Goal: Task Accomplishment & Management: Use online tool/utility

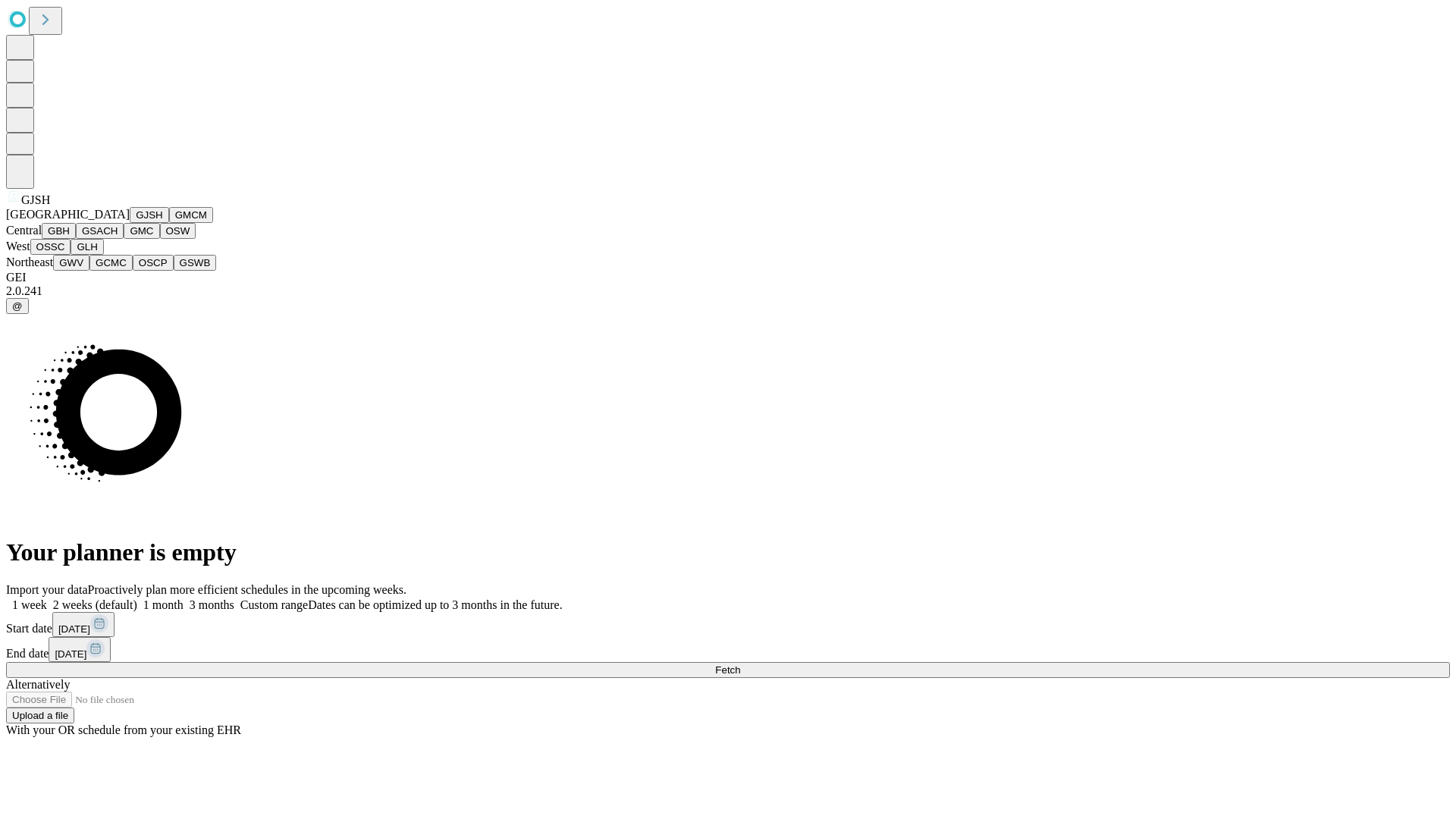
click at [130, 223] on button "GJSH" at bounding box center [150, 214] width 40 height 16
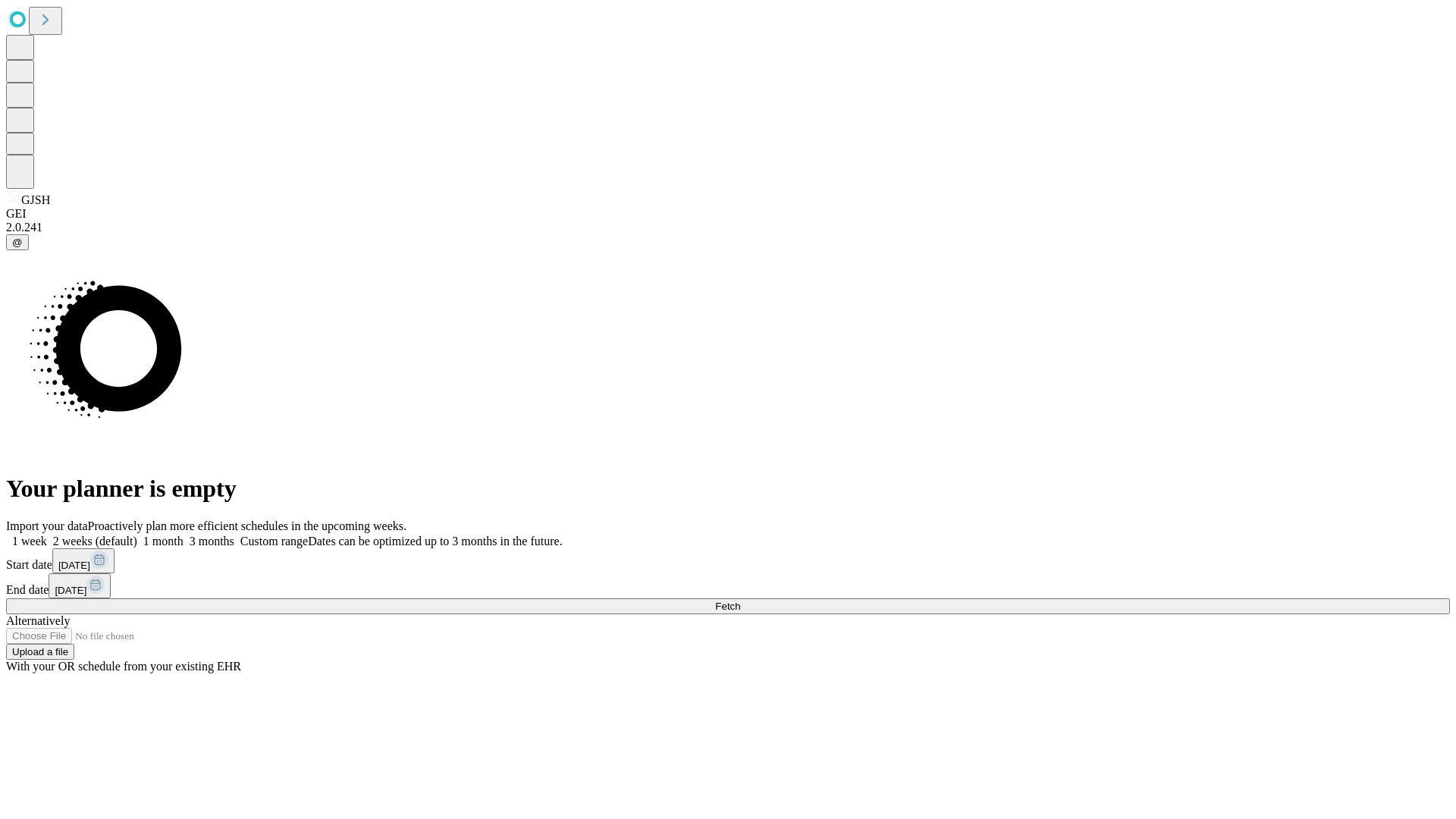
click at [47, 535] on label "1 week" at bounding box center [26, 542] width 41 height 13
click at [740, 601] on span "Fetch" at bounding box center [728, 606] width 25 height 11
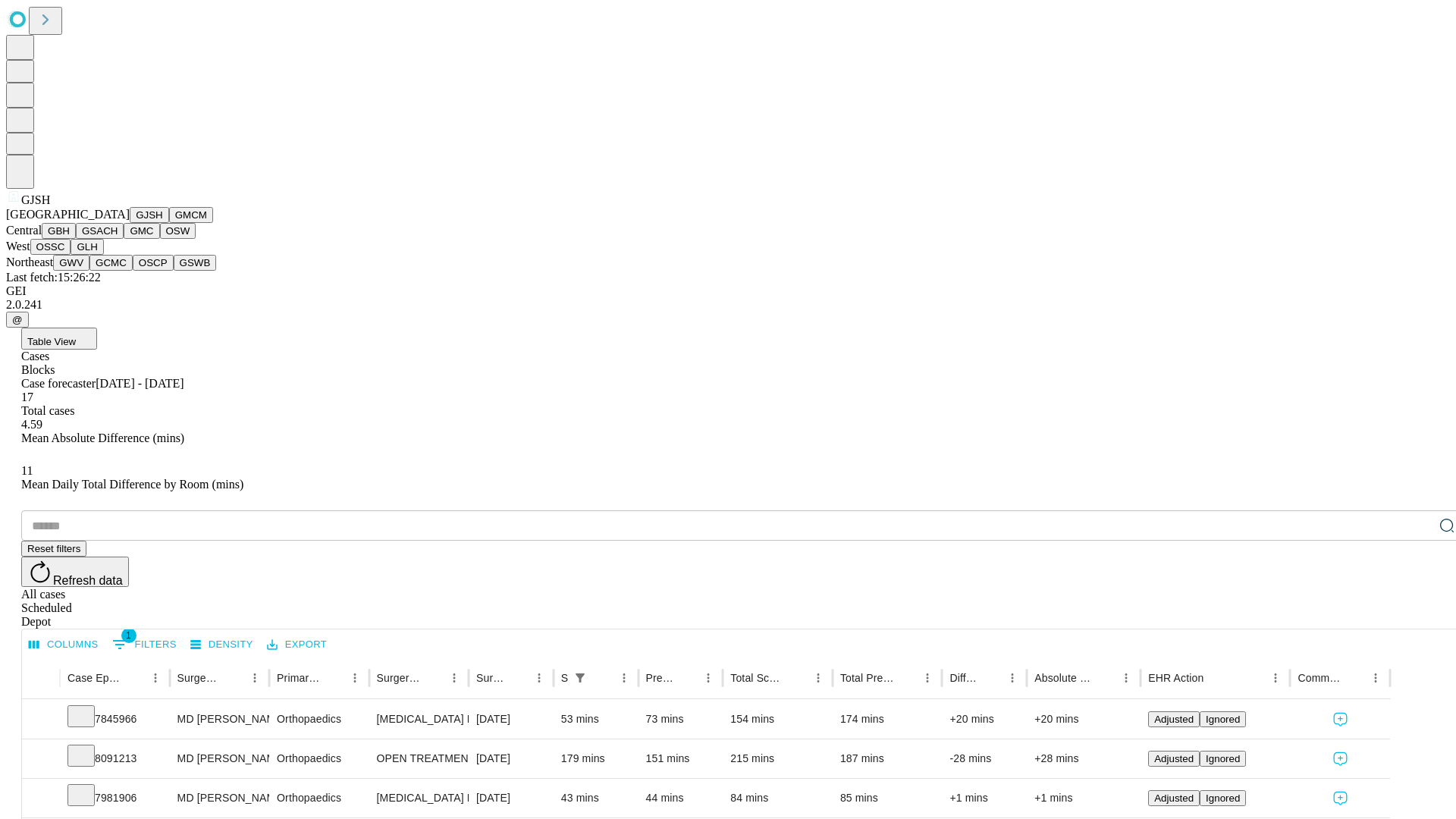
click at [169, 223] on button "GMCM" at bounding box center [191, 214] width 44 height 16
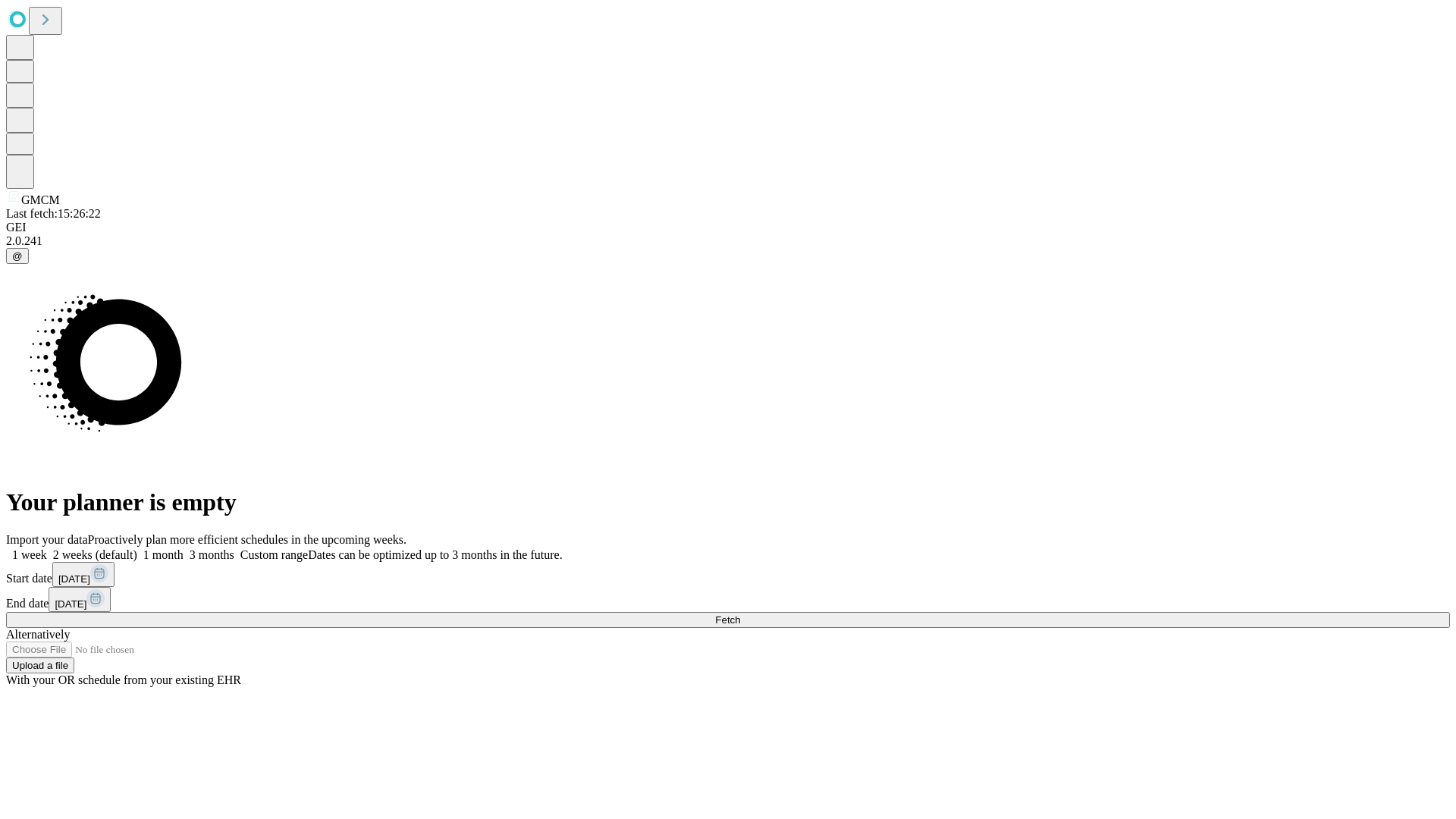
click at [47, 549] on label "1 week" at bounding box center [26, 555] width 41 height 13
click at [740, 615] on span "Fetch" at bounding box center [728, 621] width 25 height 11
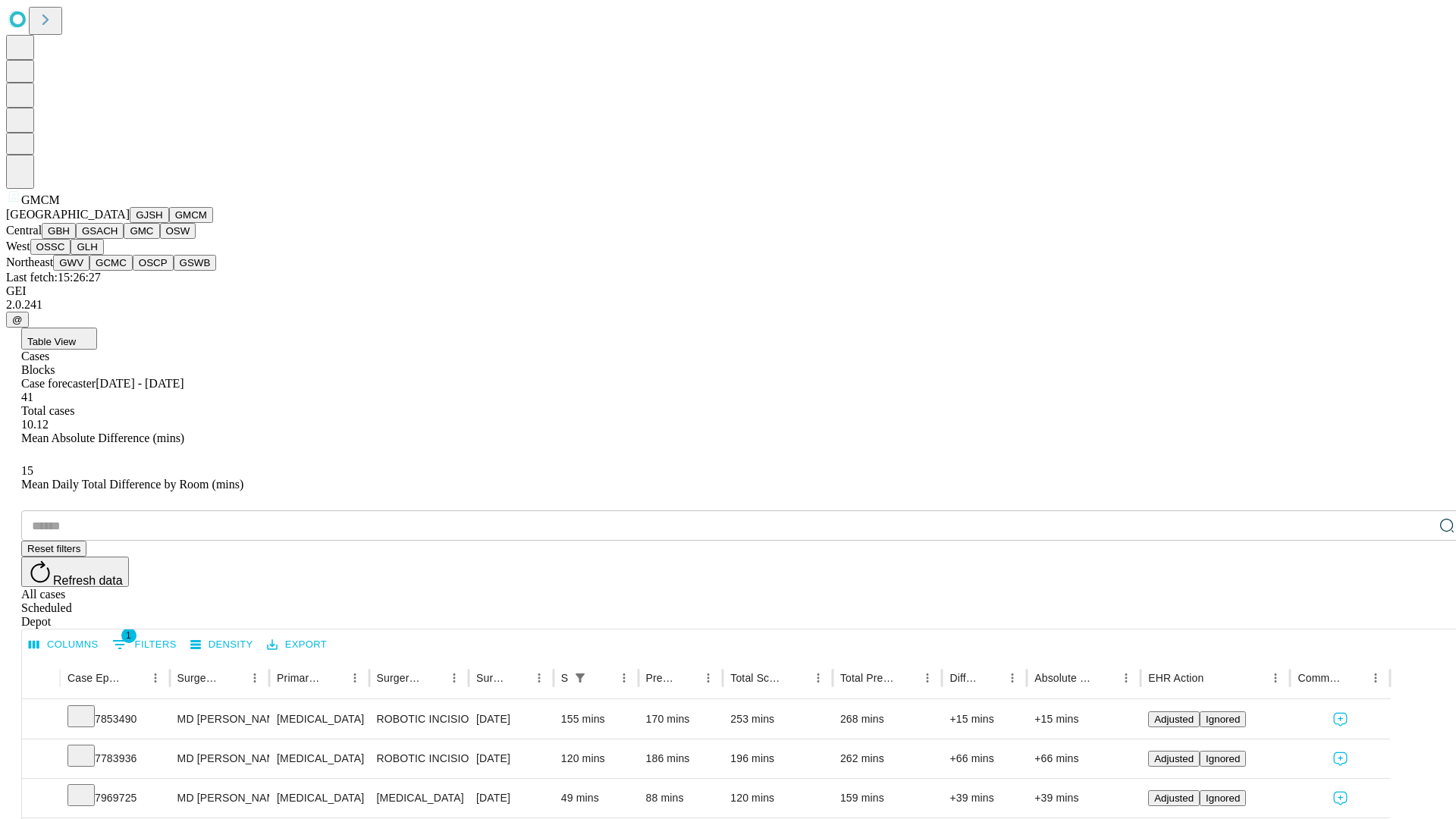
click at [76, 239] on button "GBH" at bounding box center [59, 231] width 34 height 16
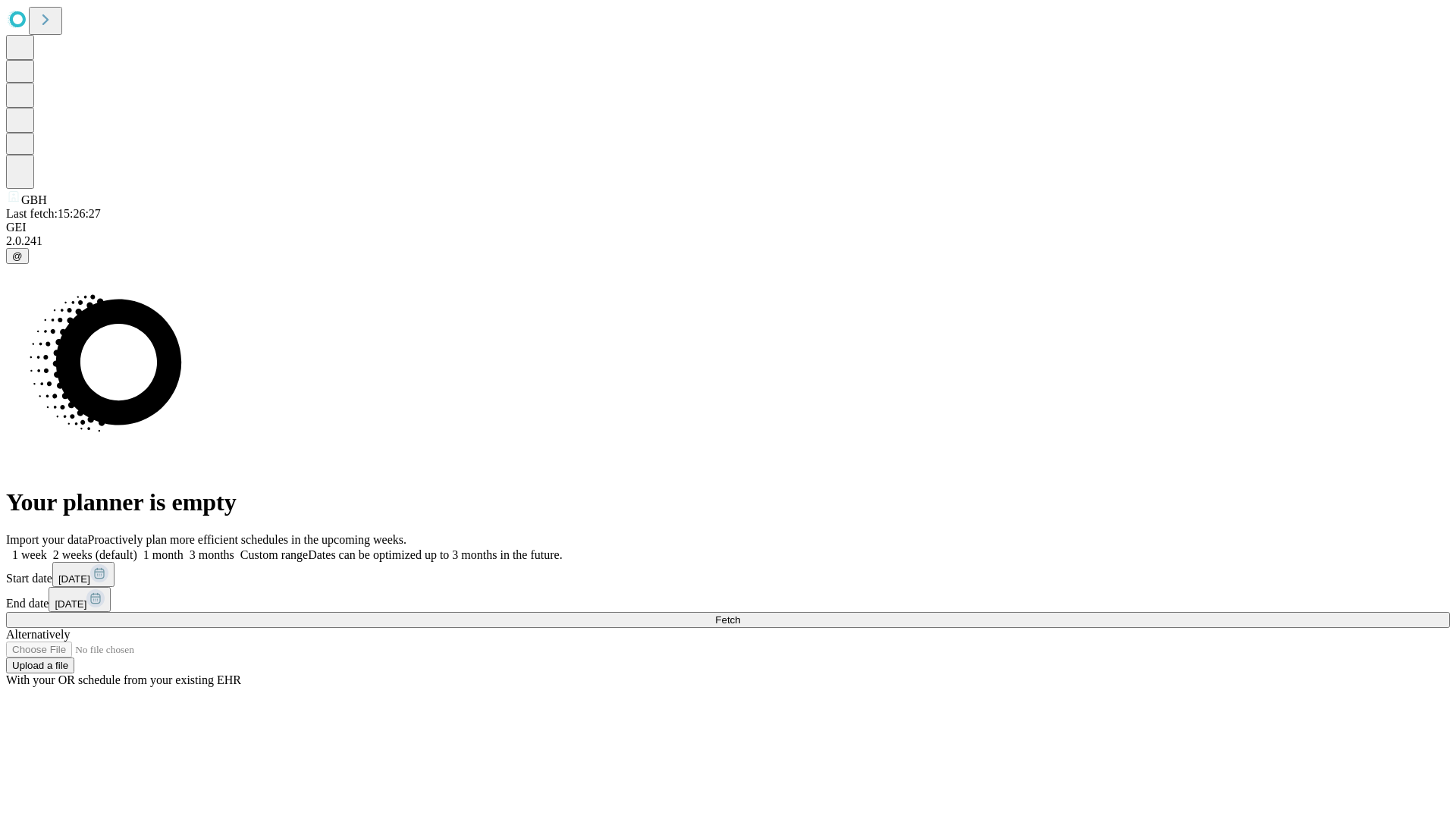
click at [740, 615] on span "Fetch" at bounding box center [728, 621] width 25 height 11
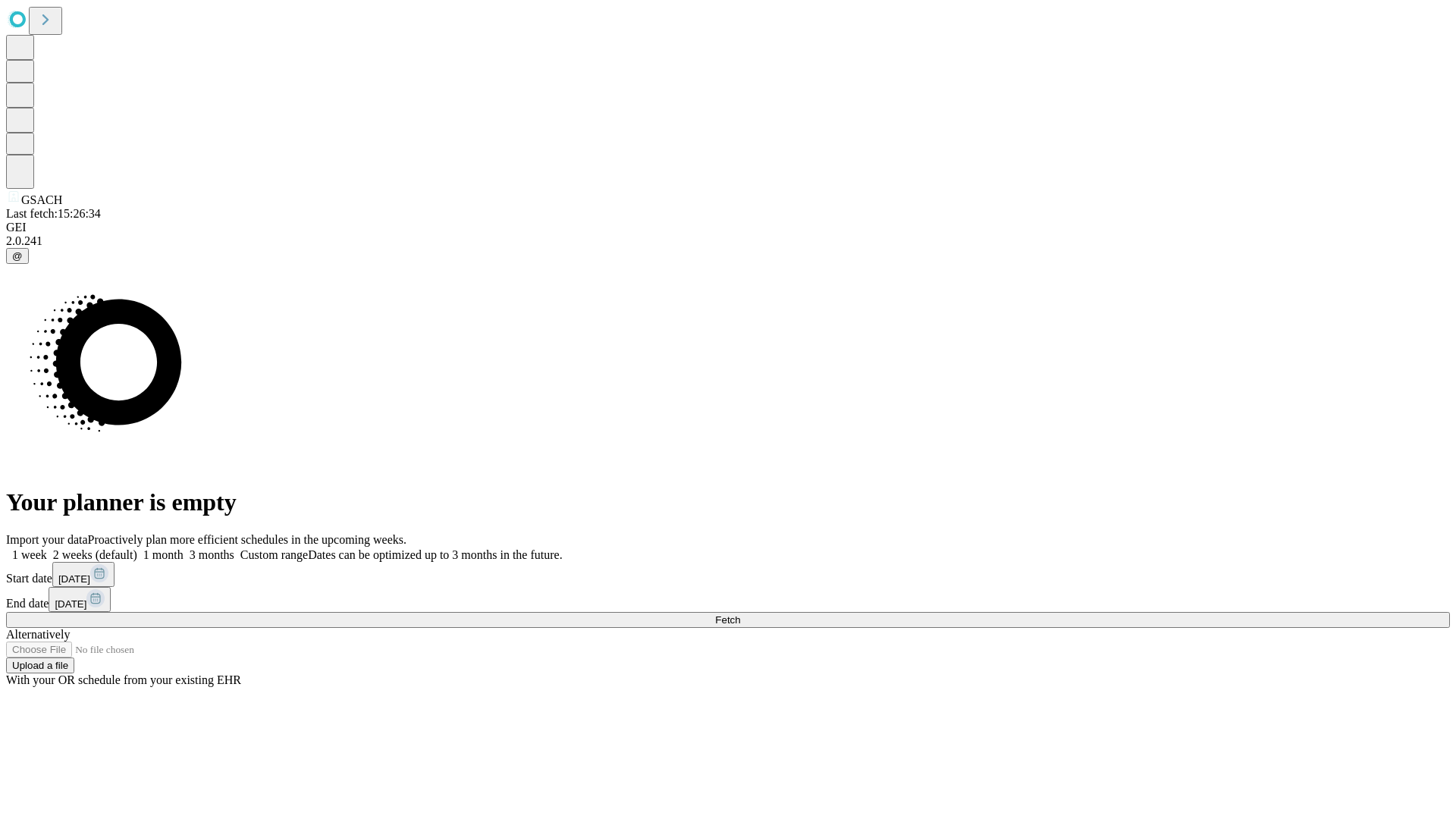
click at [47, 549] on label "1 week" at bounding box center [26, 555] width 41 height 13
click at [740, 615] on span "Fetch" at bounding box center [728, 621] width 25 height 11
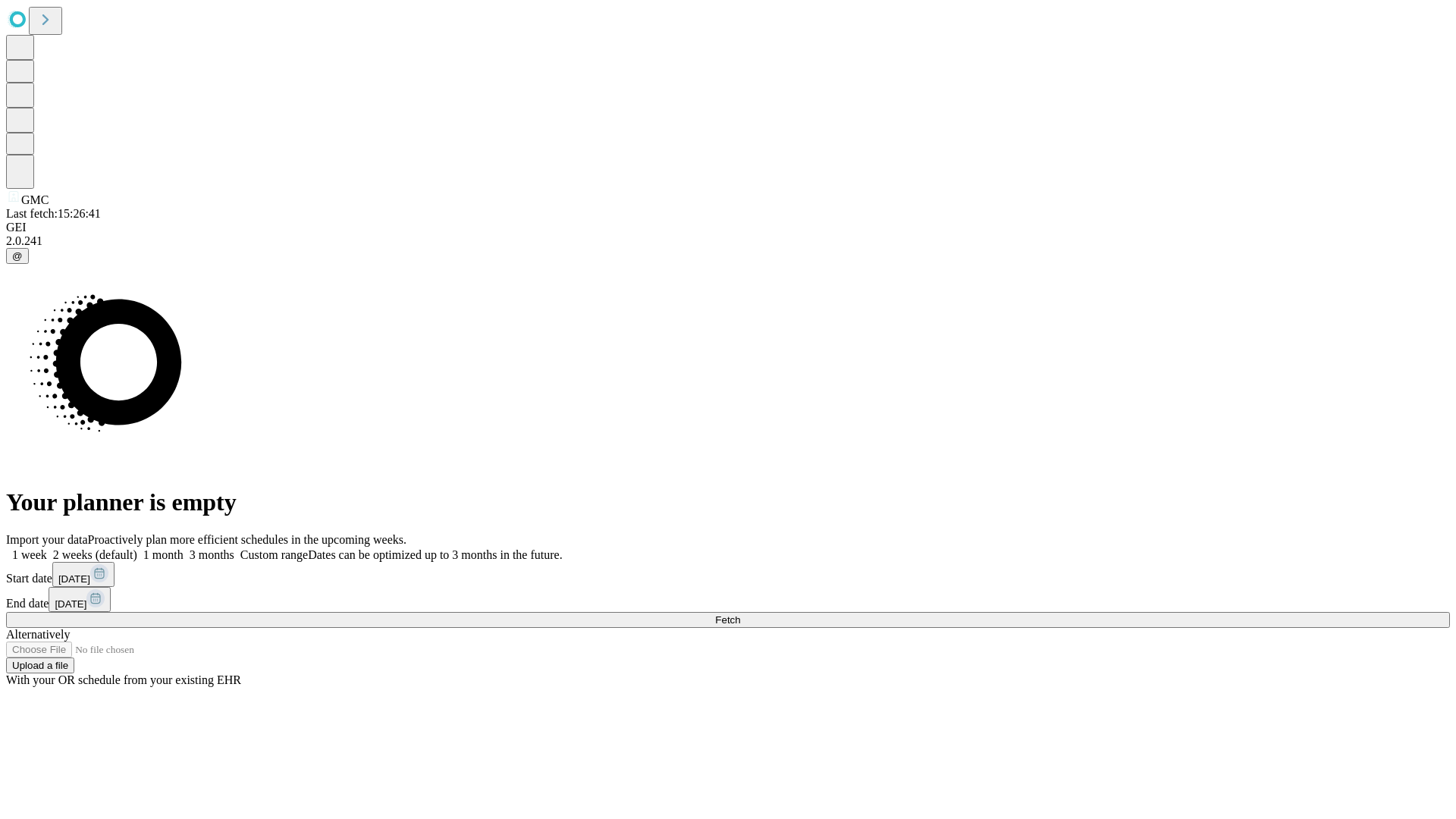
click at [47, 549] on label "1 week" at bounding box center [26, 555] width 41 height 13
click at [740, 615] on span "Fetch" at bounding box center [728, 621] width 25 height 11
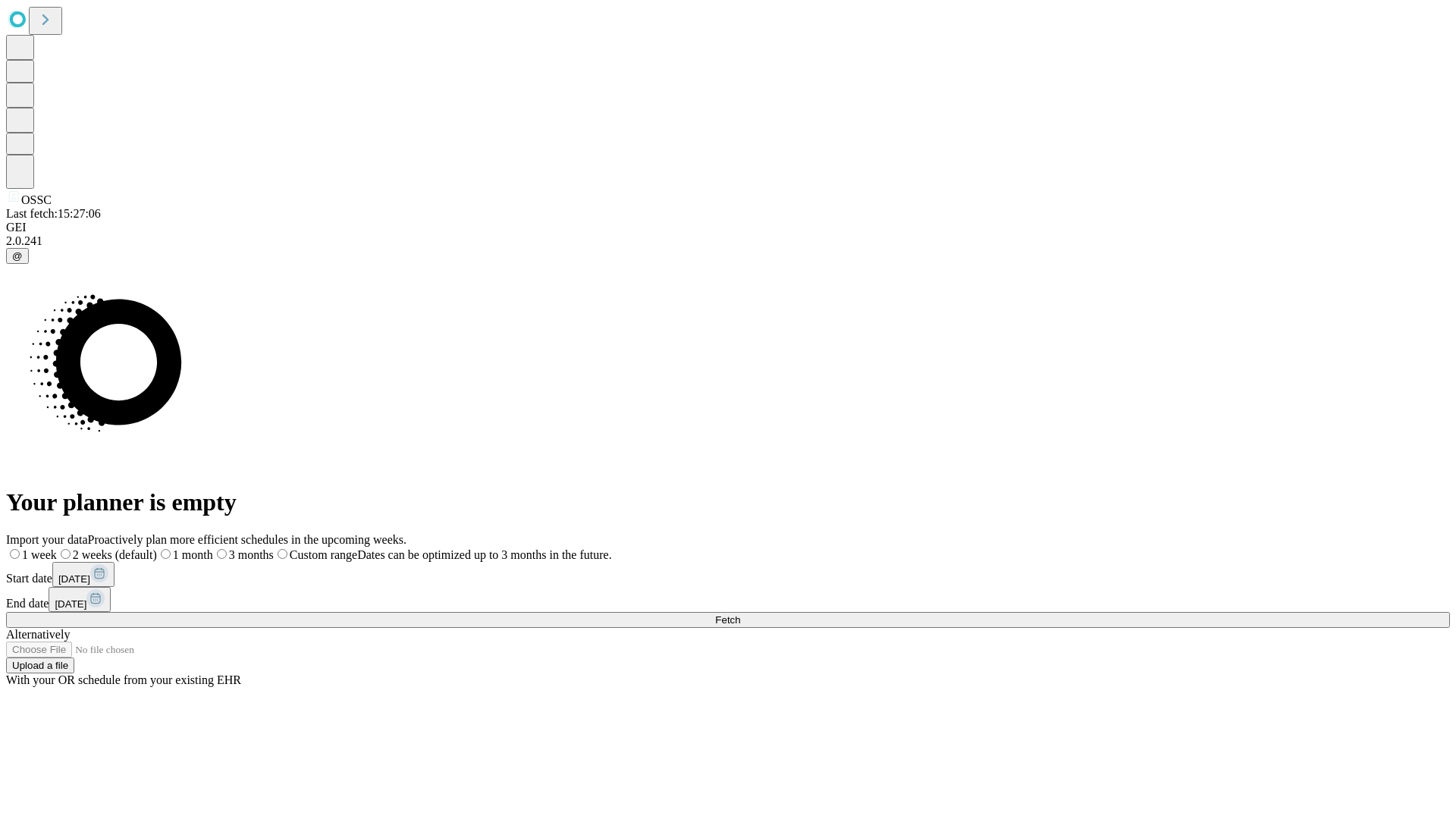
click at [57, 549] on label "1 week" at bounding box center [31, 555] width 51 height 13
click at [740, 615] on span "Fetch" at bounding box center [728, 621] width 25 height 11
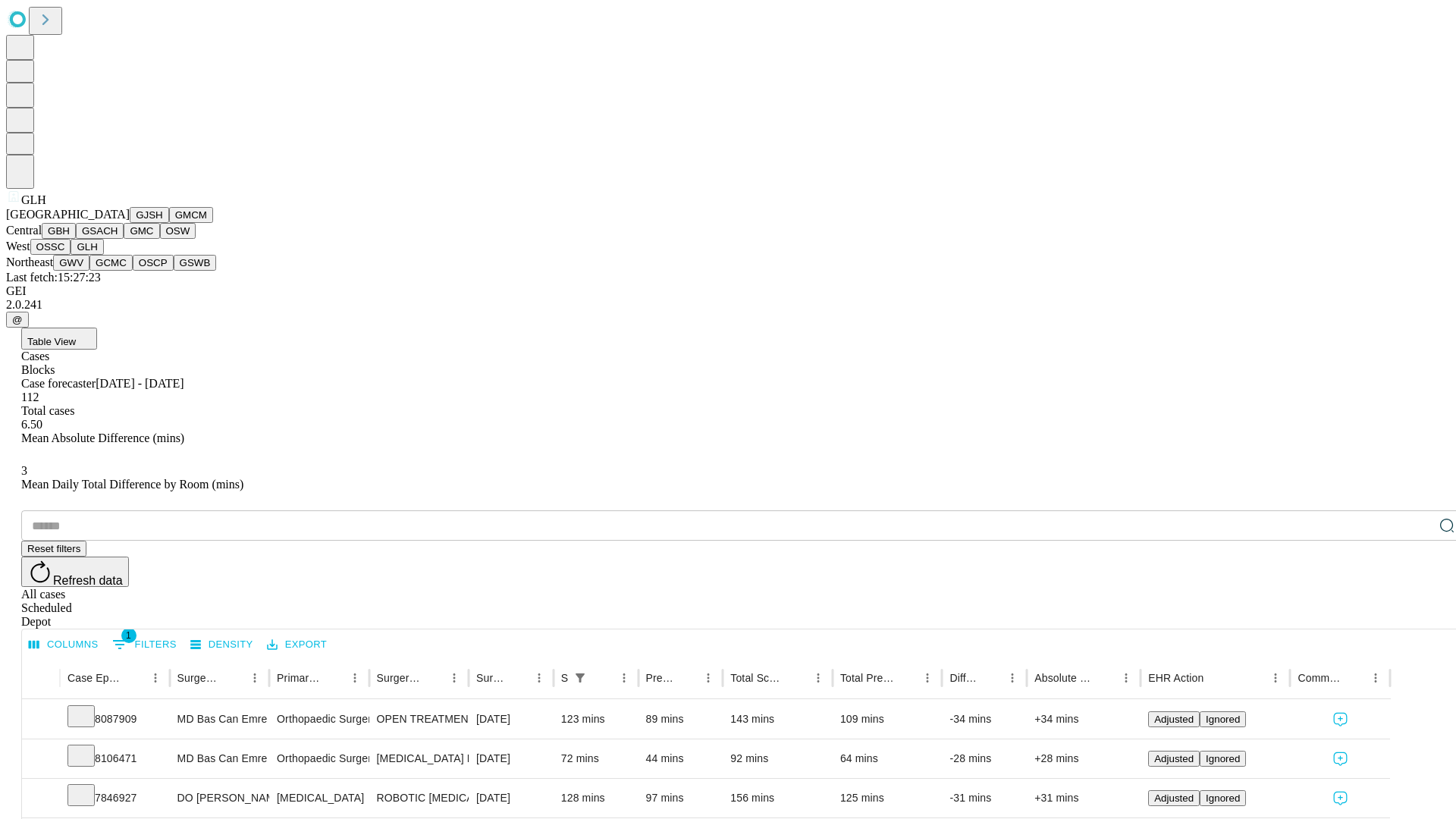
click at [89, 270] on button "GWV" at bounding box center [71, 263] width 36 height 16
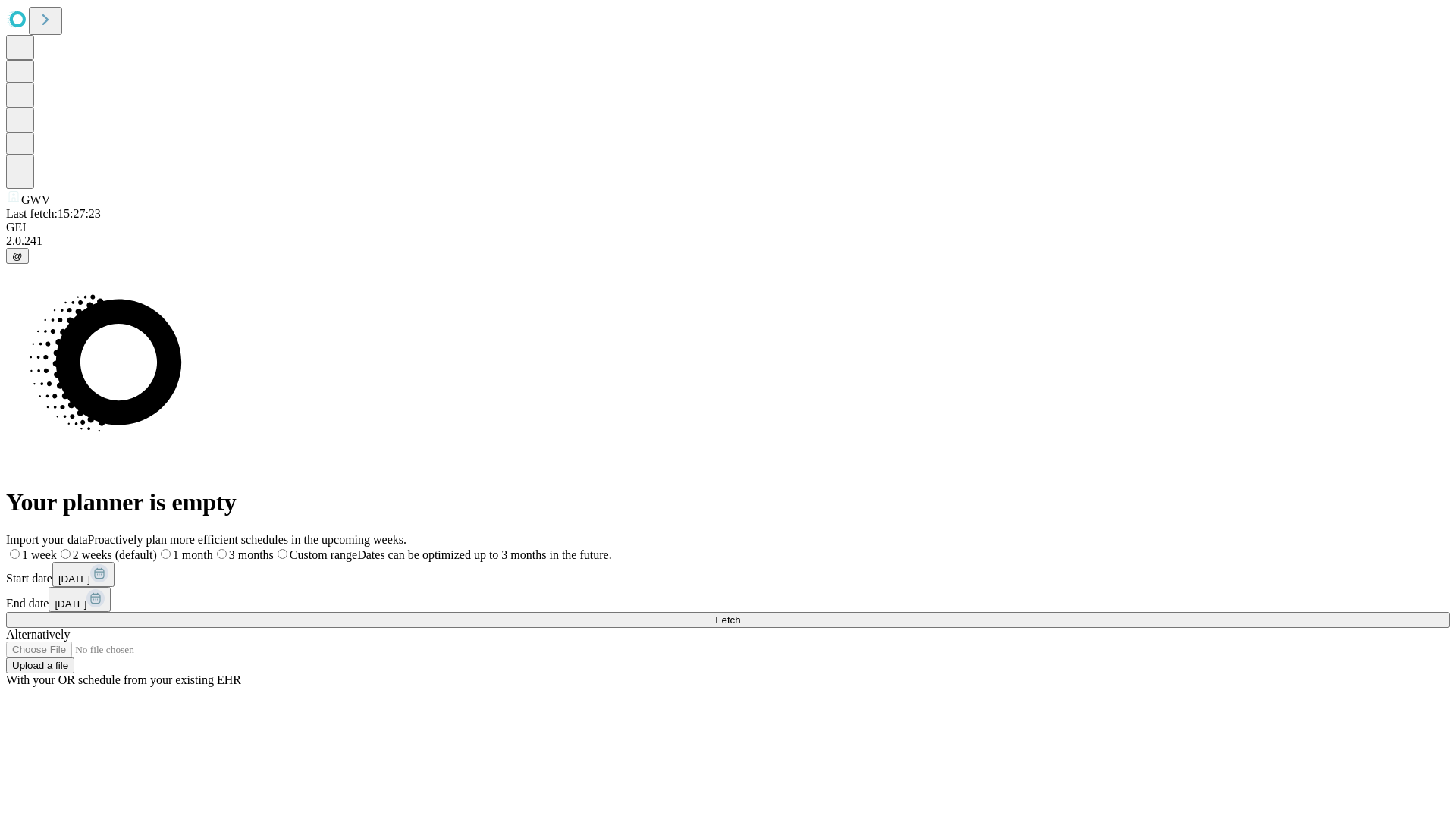
click at [57, 549] on label "1 week" at bounding box center [31, 555] width 51 height 13
click at [740, 615] on span "Fetch" at bounding box center [728, 621] width 25 height 11
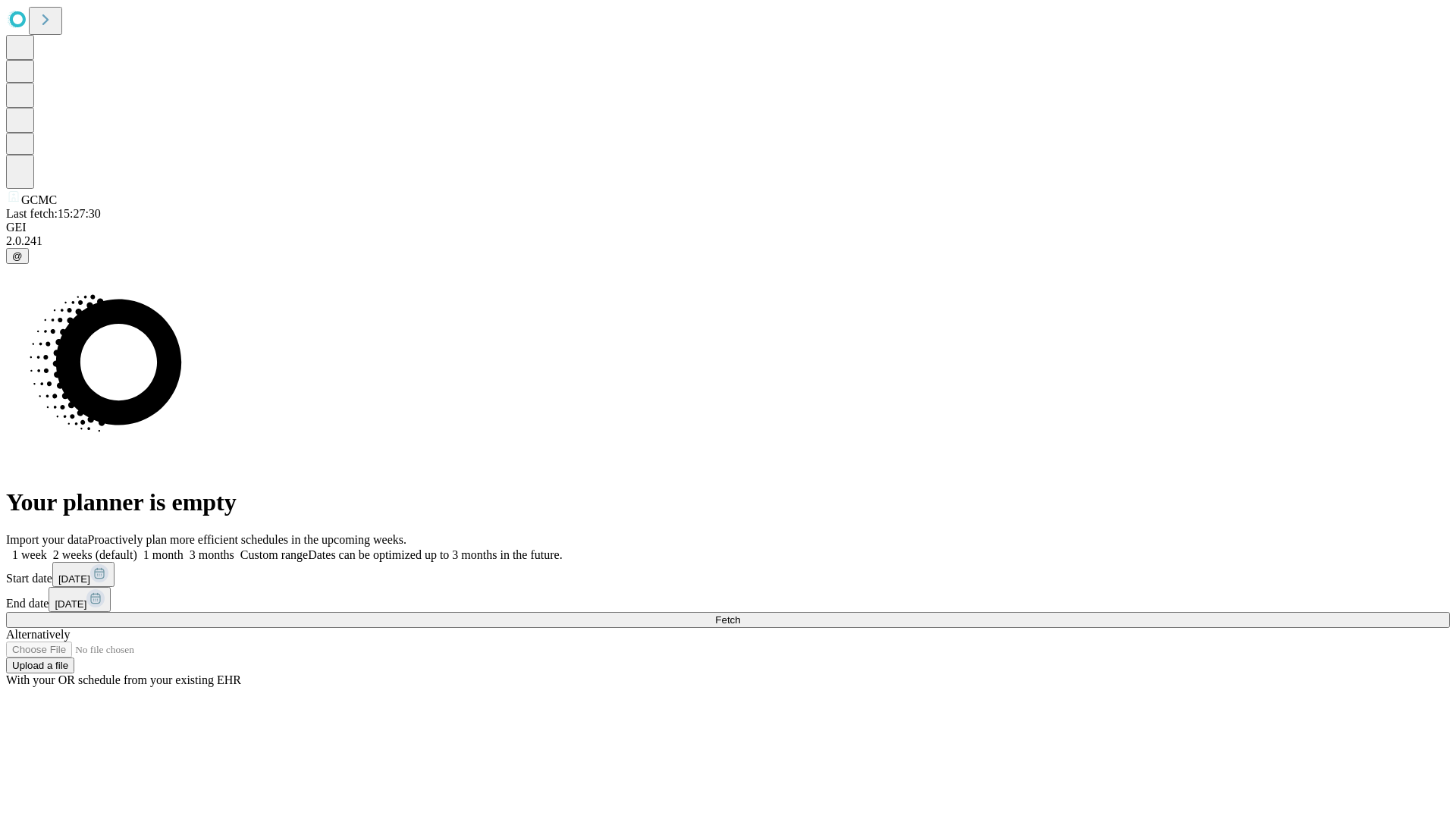
click at [47, 549] on label "1 week" at bounding box center [26, 555] width 41 height 13
click at [740, 615] on span "Fetch" at bounding box center [728, 621] width 25 height 11
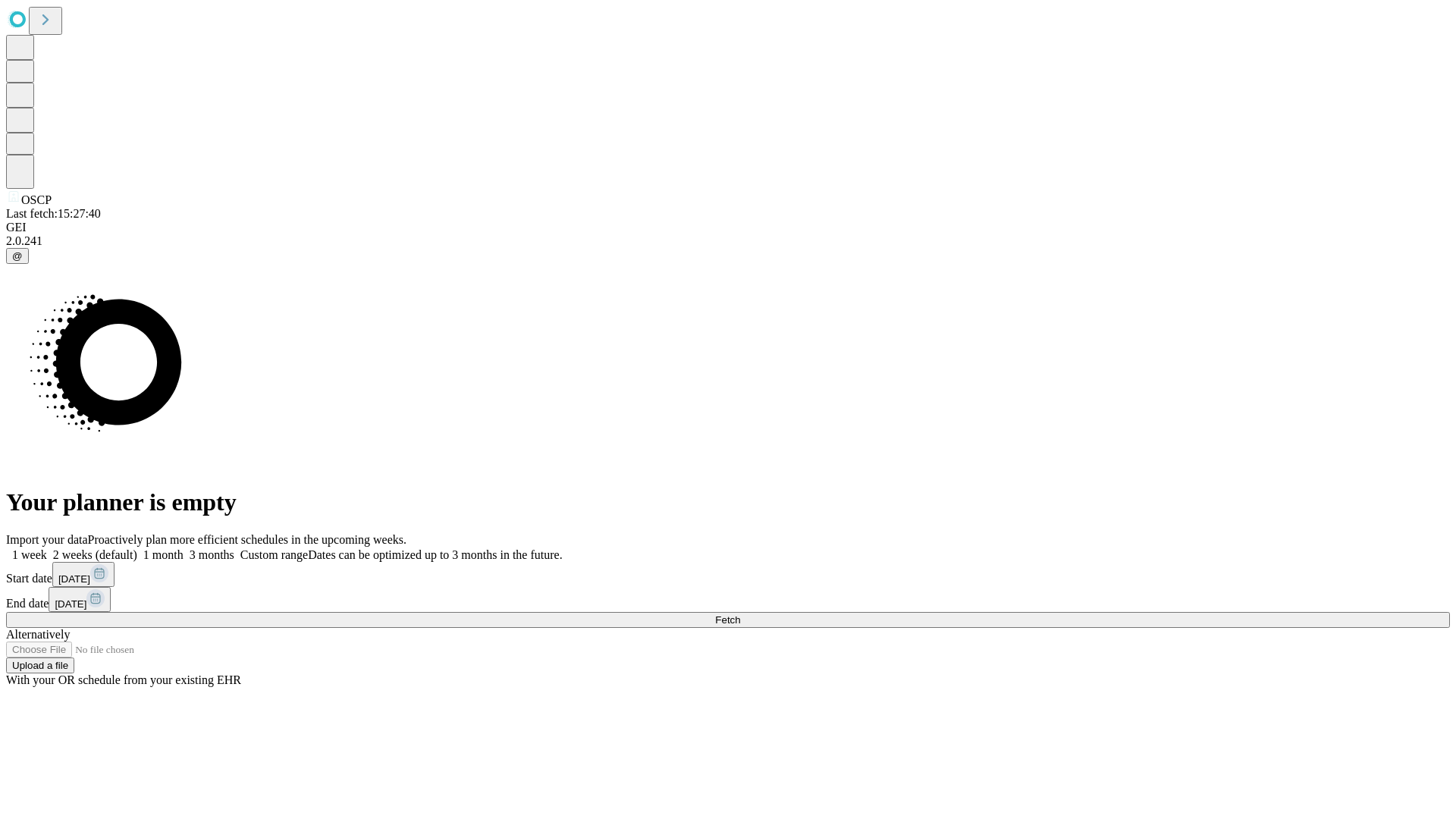
click at [740, 615] on span "Fetch" at bounding box center [728, 621] width 25 height 11
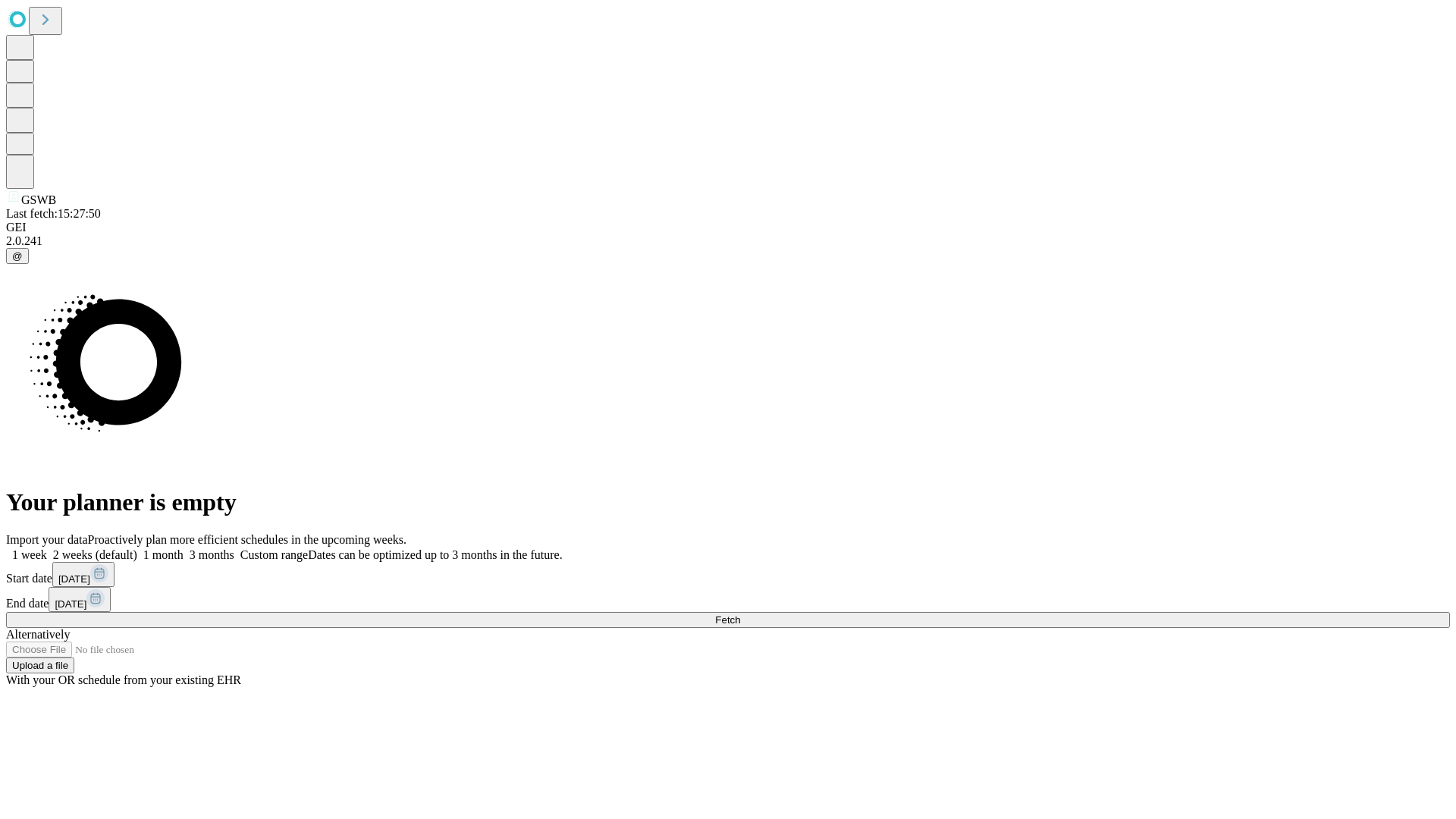
click at [740, 615] on span "Fetch" at bounding box center [728, 621] width 25 height 11
